Goal: Task Accomplishment & Management: Use online tool/utility

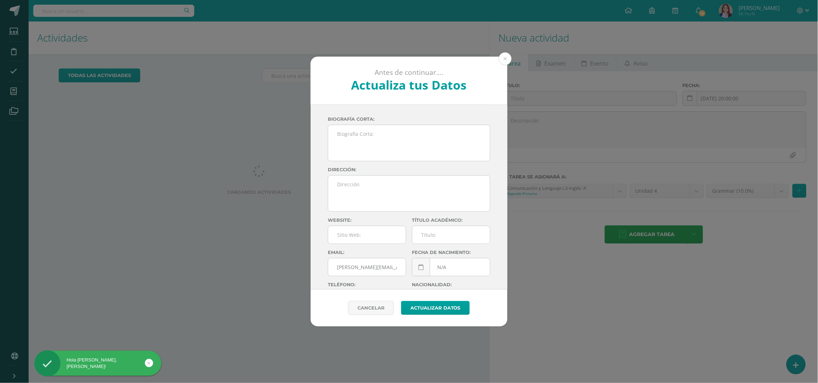
click at [508, 59] on button at bounding box center [505, 58] width 13 height 13
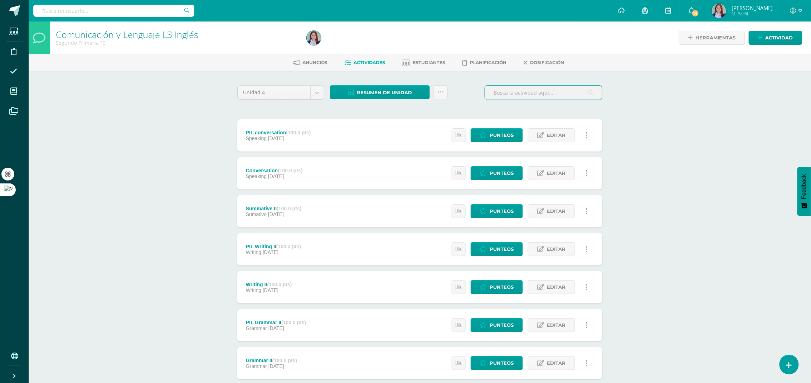
click at [538, 95] on input "text" at bounding box center [543, 93] width 117 height 14
type input "summa"
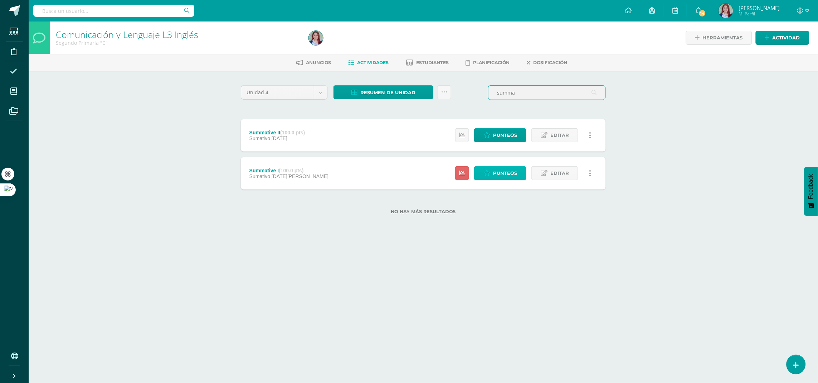
click at [518, 174] on link "Punteos" at bounding box center [500, 173] width 52 height 14
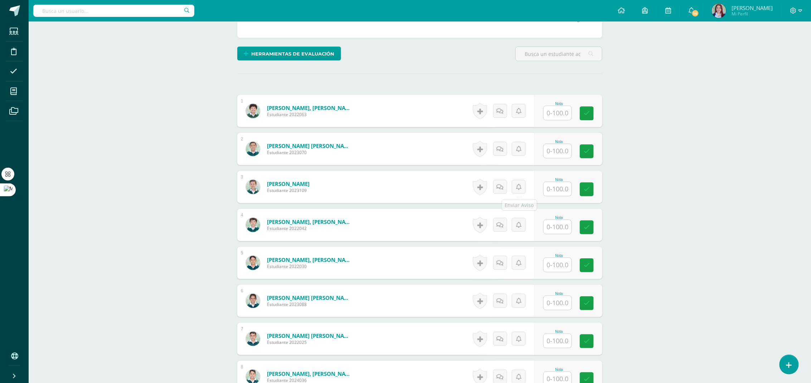
scroll to position [191, 0]
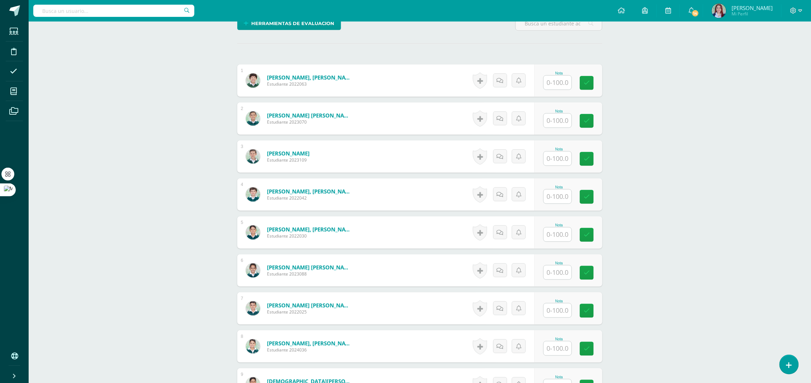
click at [560, 85] on input "text" at bounding box center [558, 83] width 28 height 14
type input "60"
type input "70"
type input "95"
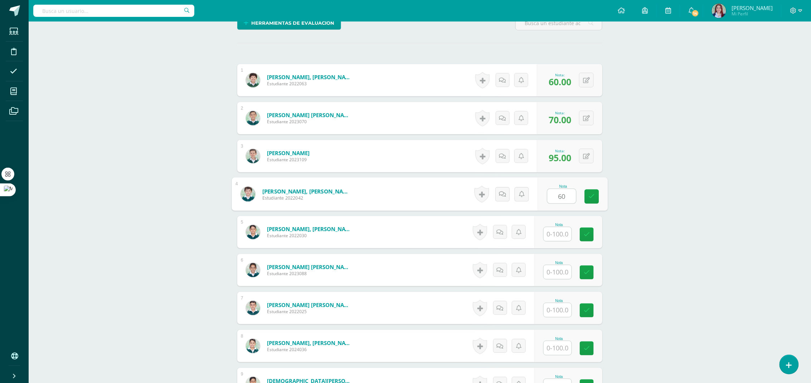
type input "60"
type input "40"
type input "90"
type input "70"
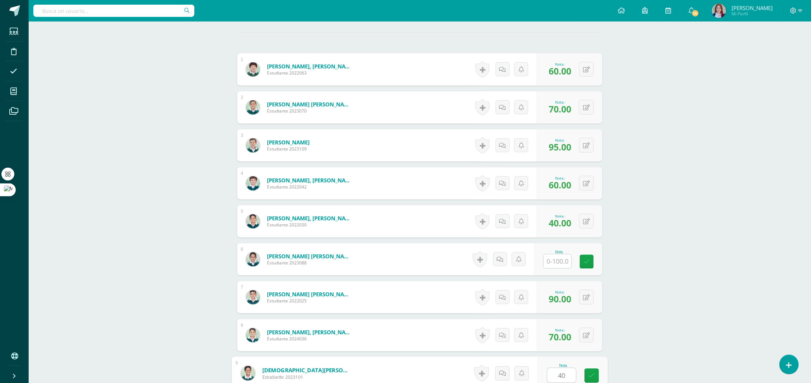
type input "40"
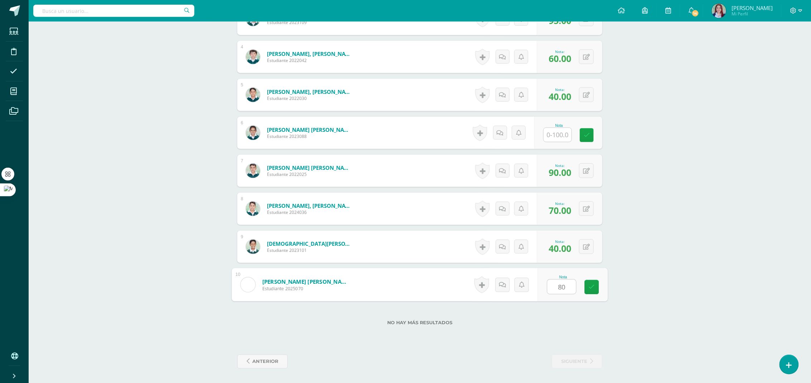
type input "80"
click at [642, 147] on div "Comunicación y Lenguaje L3 Inglés Segundo Primaria "C" Herramientas Detalle de …" at bounding box center [420, 38] width 782 height 690
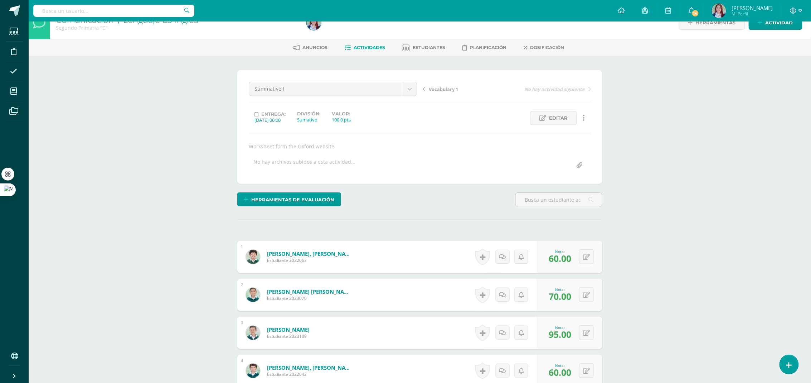
scroll to position [0, 0]
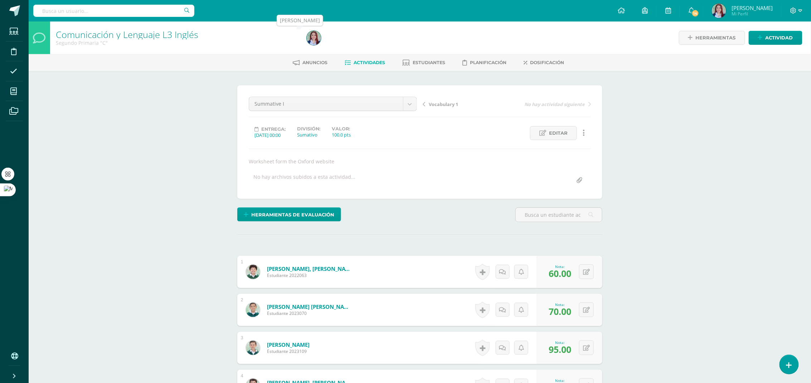
click at [310, 38] on img at bounding box center [314, 38] width 14 height 14
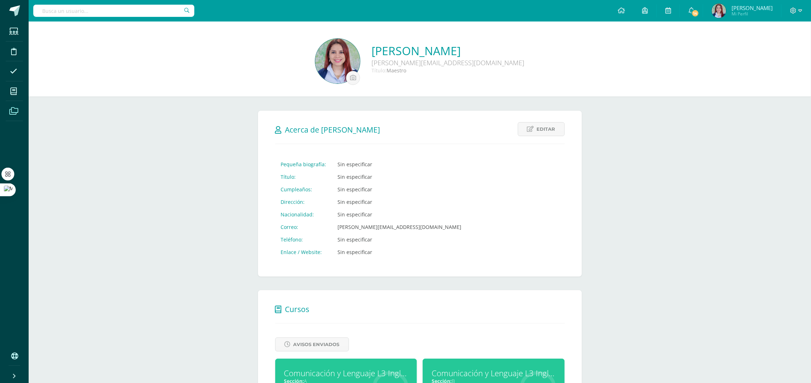
click at [18, 109] on span at bounding box center [14, 111] width 16 height 16
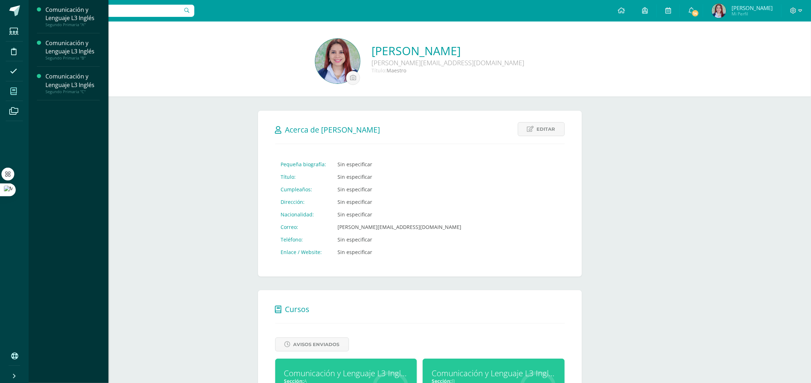
click at [20, 89] on span at bounding box center [14, 91] width 16 height 16
click at [81, 86] on div "Comunicación y Lenguaje L3 Inglés" at bounding box center [72, 80] width 54 height 16
click at [75, 101] on span "Actividades" at bounding box center [67, 104] width 28 height 7
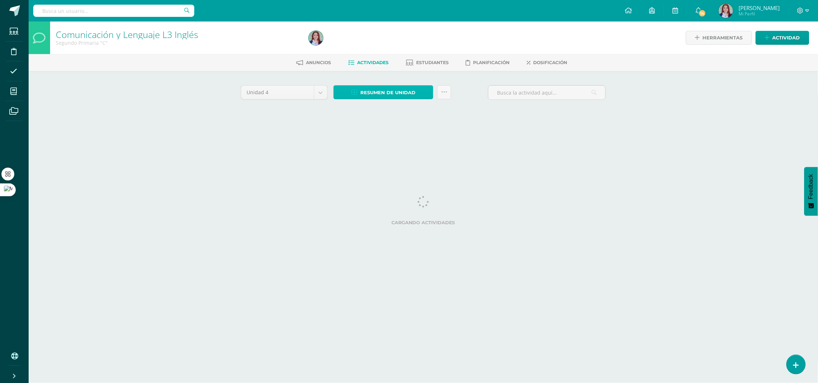
click at [356, 91] on icon at bounding box center [354, 92] width 6 height 6
click at [363, 47] on link "Descargar como HTML" at bounding box center [384, 45] width 76 height 11
